Goal: Find specific page/section: Find specific page/section

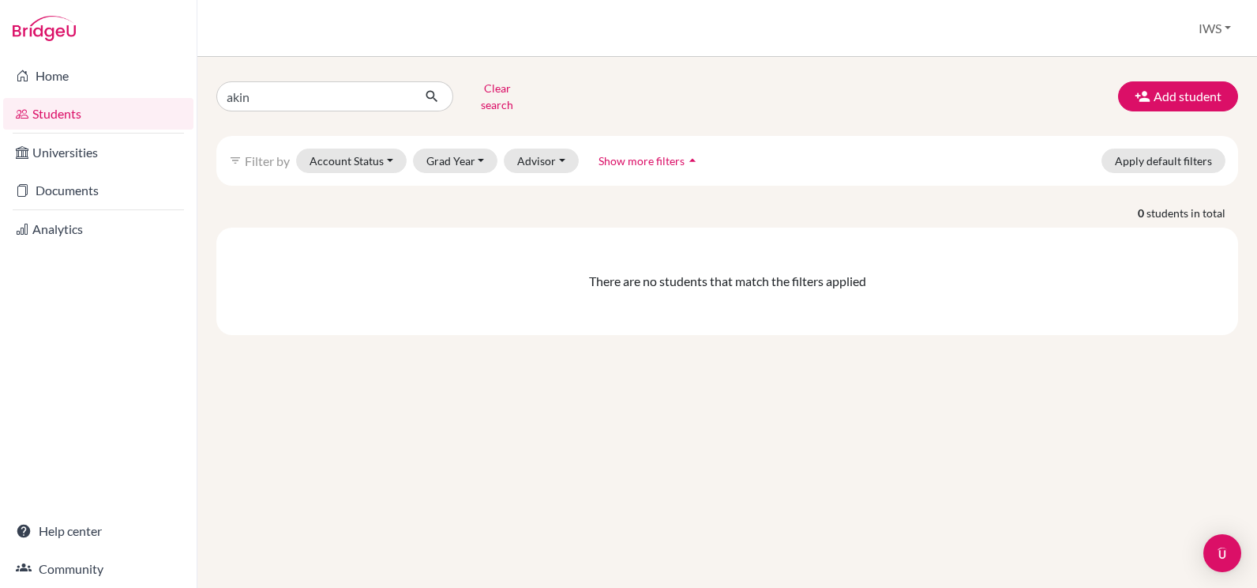
click at [320, 88] on input "akin" at bounding box center [314, 96] width 196 height 30
type input "a"
type input "abbie"
click button "submit" at bounding box center [432, 96] width 42 height 30
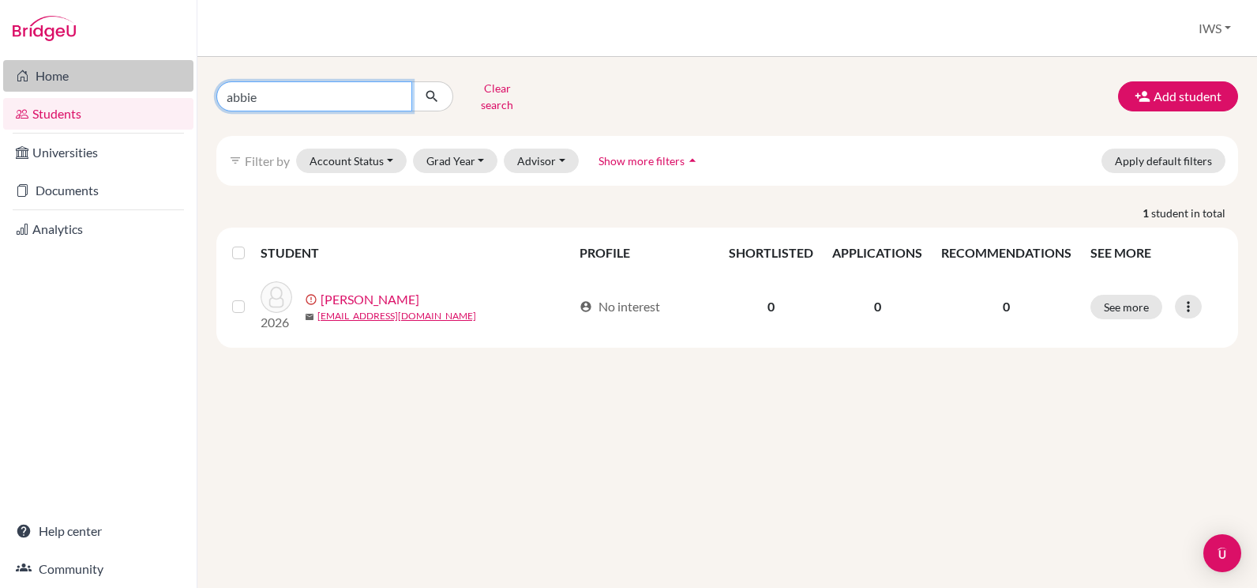
drag, startPoint x: 354, startPoint y: 94, endPoint x: 181, endPoint y: 87, distance: 173.1
click at [181, 87] on div "Home Students Universities Documents Analytics Help center Community Students o…" at bounding box center [628, 294] width 1257 height 588
type input "amina"
click button "submit" at bounding box center [432, 96] width 42 height 30
